Goal: Information Seeking & Learning: Check status

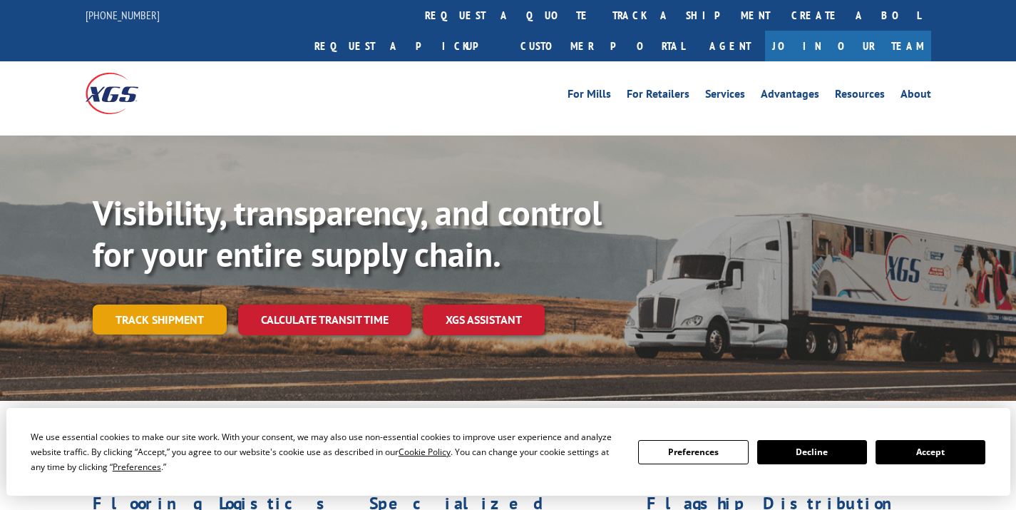
click at [186, 305] on link "Track shipment" at bounding box center [160, 320] width 134 height 30
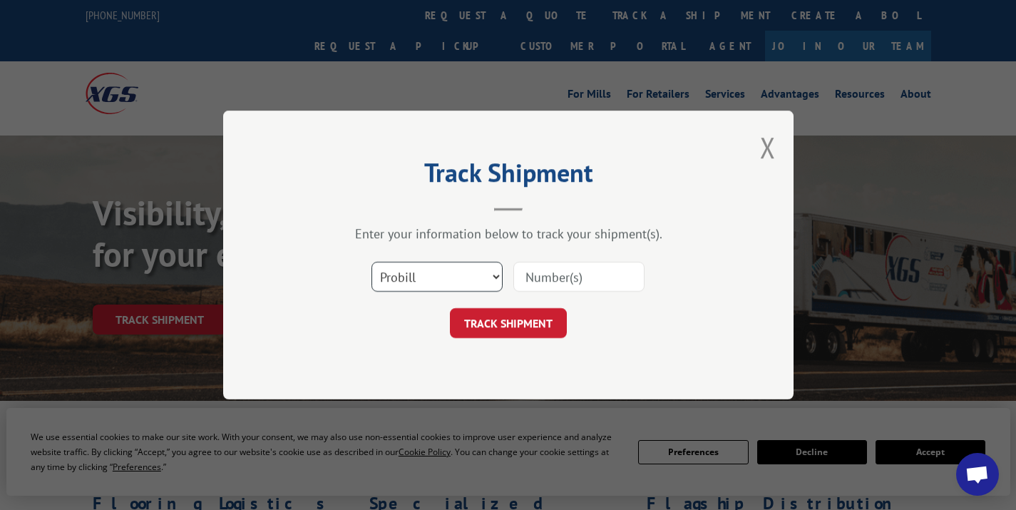
click at [461, 269] on select "Select category... Probill BOL PO" at bounding box center [437, 277] width 131 height 30
select select "bol"
click at [553, 265] on input at bounding box center [579, 277] width 131 height 30
type input "167106"
click button "TRACK SHIPMENT" at bounding box center [508, 323] width 117 height 30
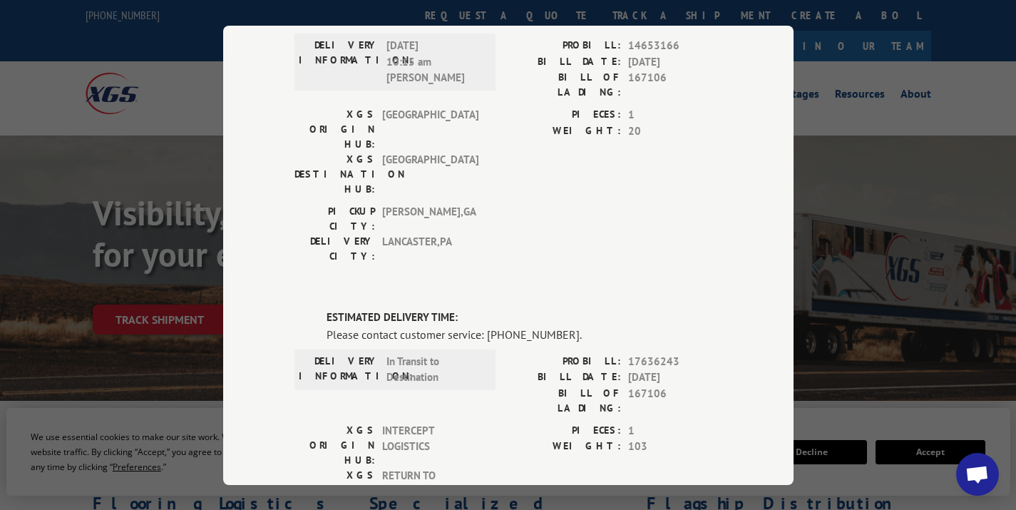
scroll to position [152, 0]
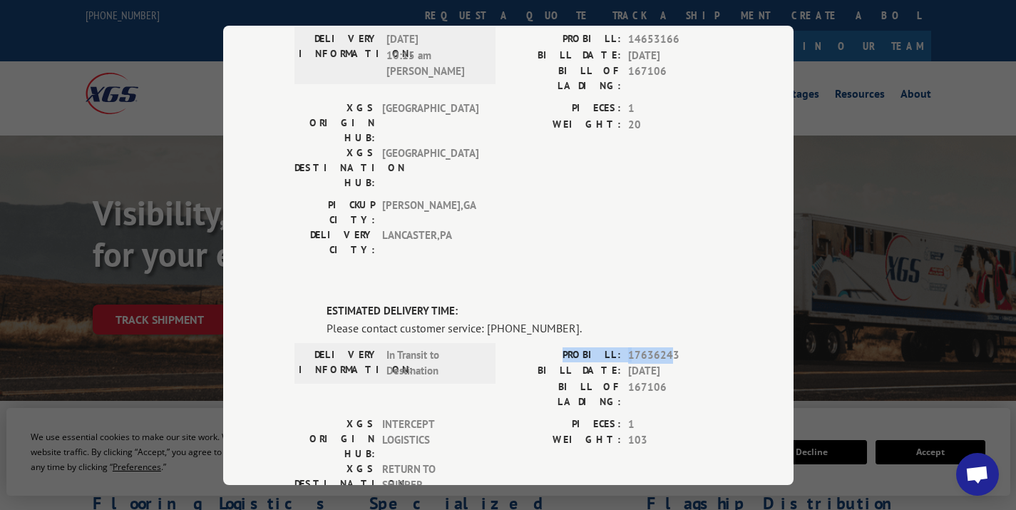
drag, startPoint x: 667, startPoint y: 270, endPoint x: 573, endPoint y: 272, distance: 93.5
click at [573, 347] on div "PROBILL: 17636243" at bounding box center [616, 355] width 214 height 16
click at [573, 347] on label "PROBILL:" at bounding box center [565, 355] width 113 height 16
drag, startPoint x: 573, startPoint y: 272, endPoint x: 678, endPoint y: 272, distance: 105.6
click at [678, 347] on div "PROBILL: 17636243" at bounding box center [616, 355] width 214 height 16
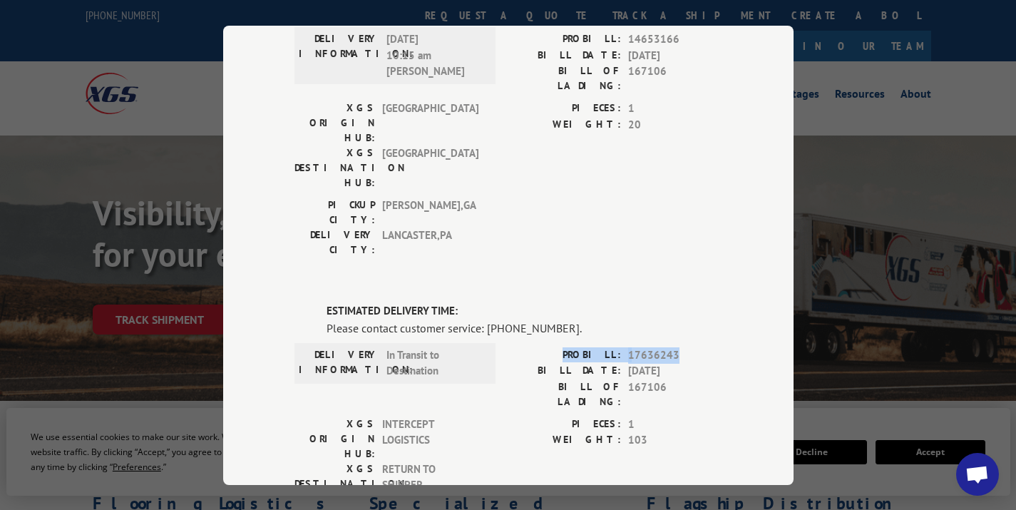
copy div "PROBILL: 17636243"
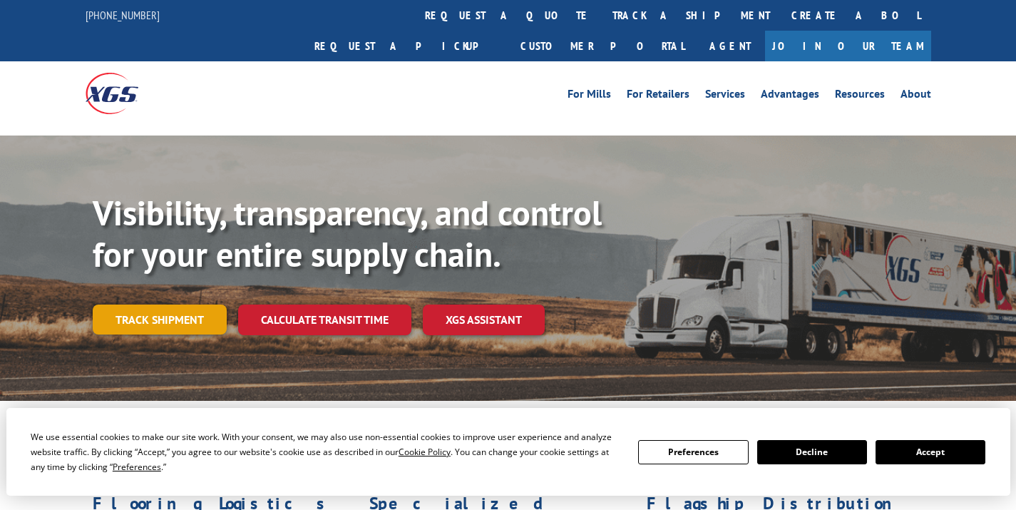
click at [213, 305] on link "Track shipment" at bounding box center [160, 320] width 134 height 30
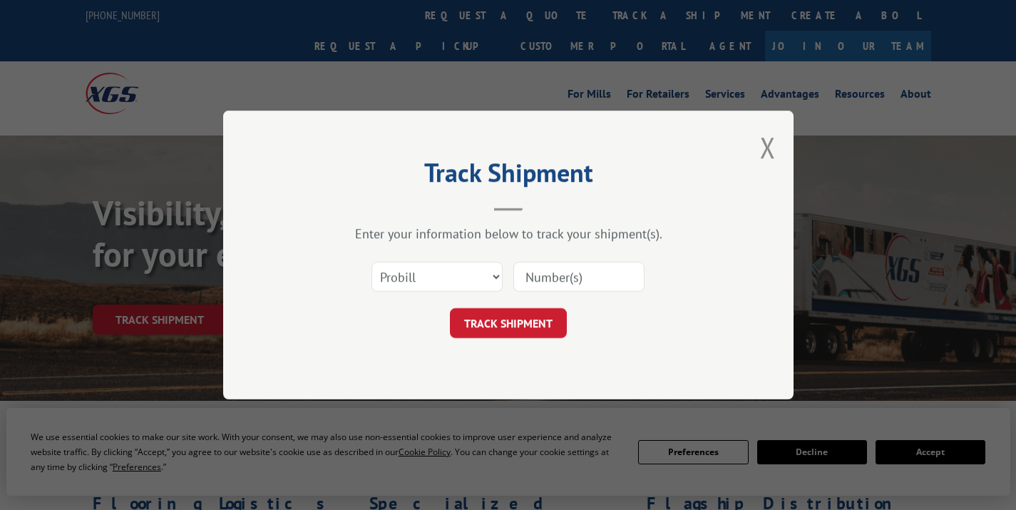
click at [544, 270] on input at bounding box center [579, 277] width 131 height 30
paste input "17665930"
type input "17665930"
click at [537, 325] on button "TRACK SHIPMENT" at bounding box center [508, 323] width 117 height 30
